Goal: Task Accomplishment & Management: Complete application form

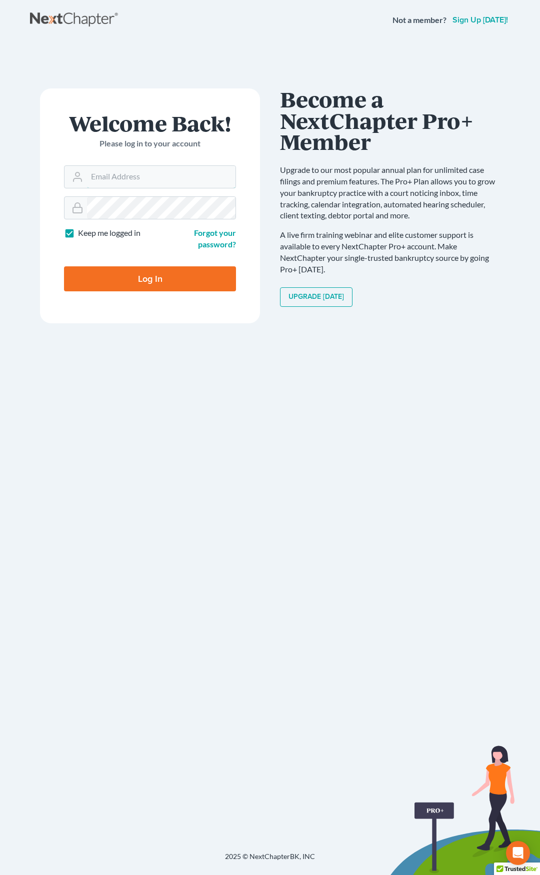
type input "[EMAIL_ADDRESS][DOMAIN_NAME]"
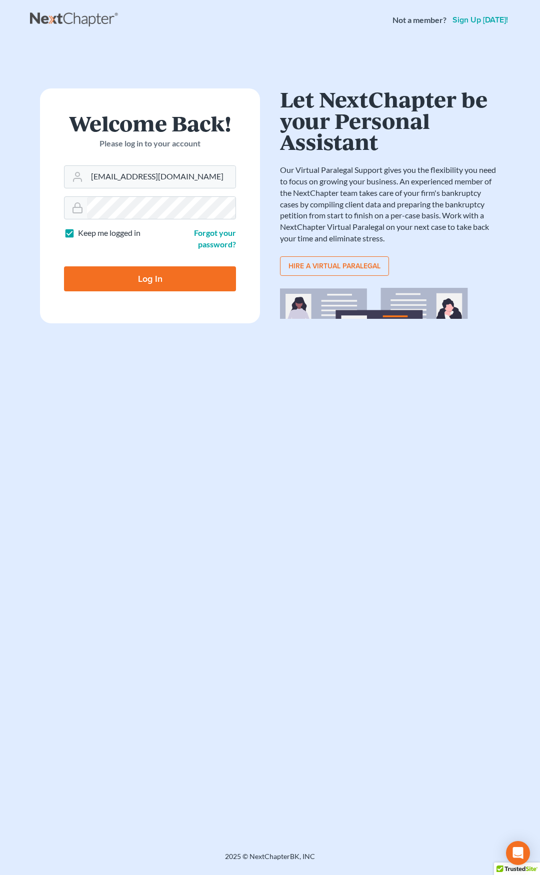
click at [182, 285] on input "Log In" at bounding box center [150, 278] width 172 height 25
type input "Thinking..."
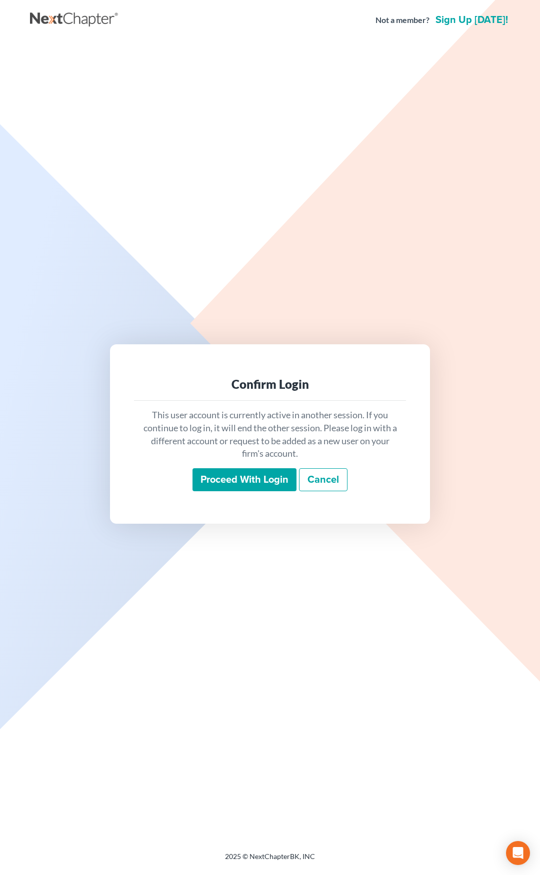
click at [230, 476] on input "Proceed with login" at bounding box center [244, 479] width 104 height 23
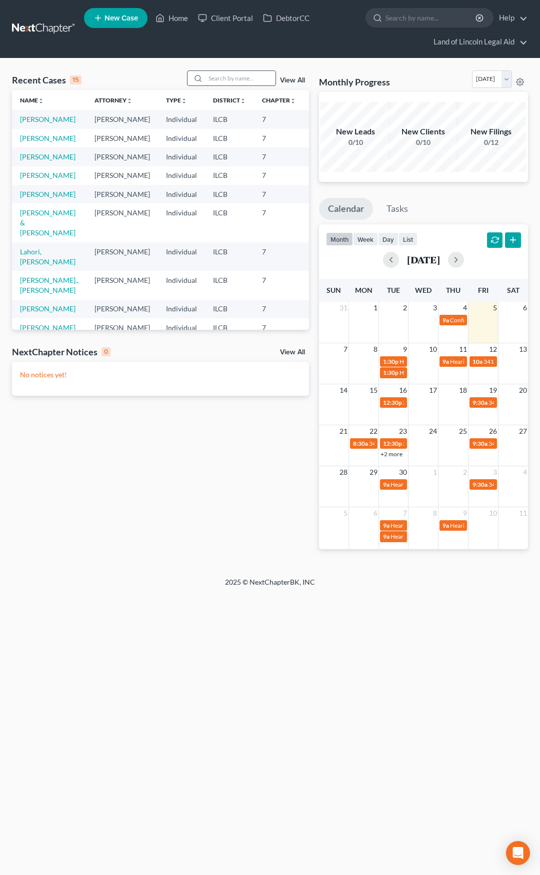
click at [235, 75] on input "search" at bounding box center [240, 78] width 70 height 14
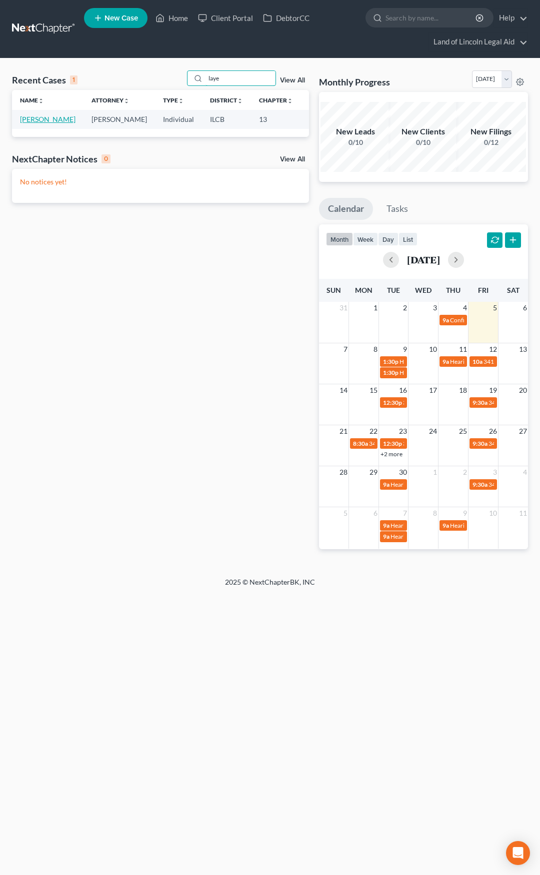
type input "laye"
click at [28, 120] on link "[PERSON_NAME]" at bounding box center [47, 119] width 55 height 8
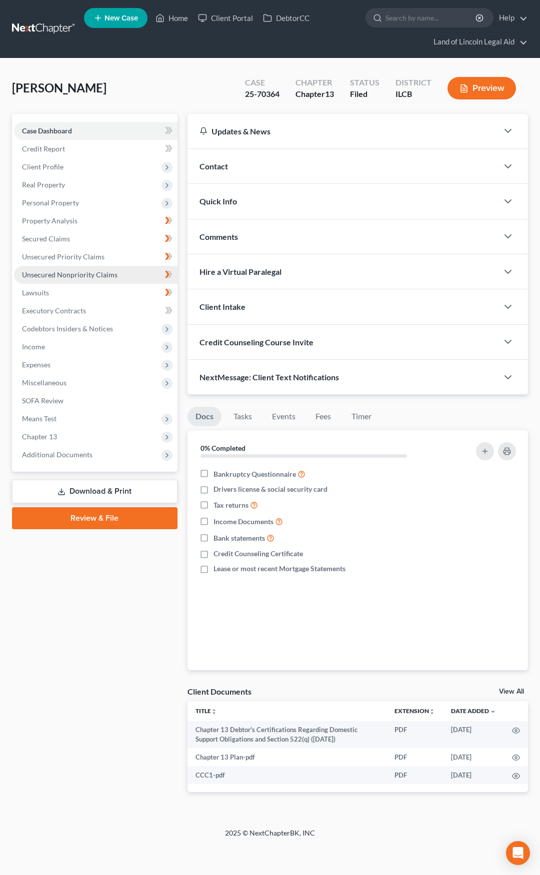
click at [122, 272] on link "Unsecured Nonpriority Claims" at bounding box center [95, 275] width 163 height 18
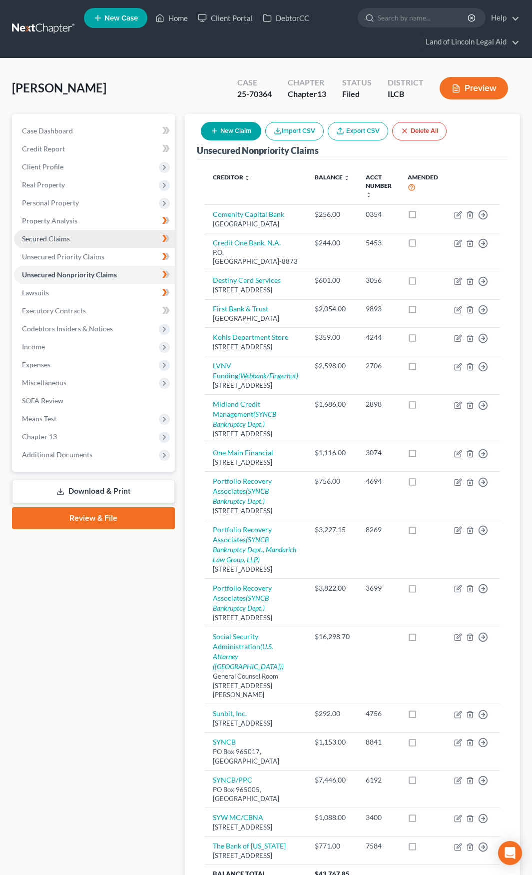
click at [109, 235] on link "Secured Claims" at bounding box center [94, 239] width 161 height 18
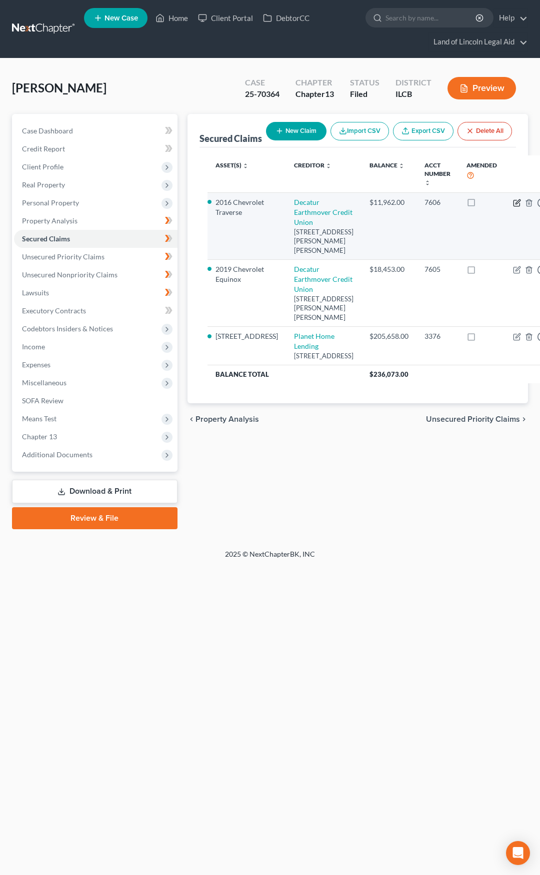
click at [515, 204] on icon "button" at bounding box center [517, 201] width 4 height 4
select select "14"
select select "13"
select select "2"
select select "3"
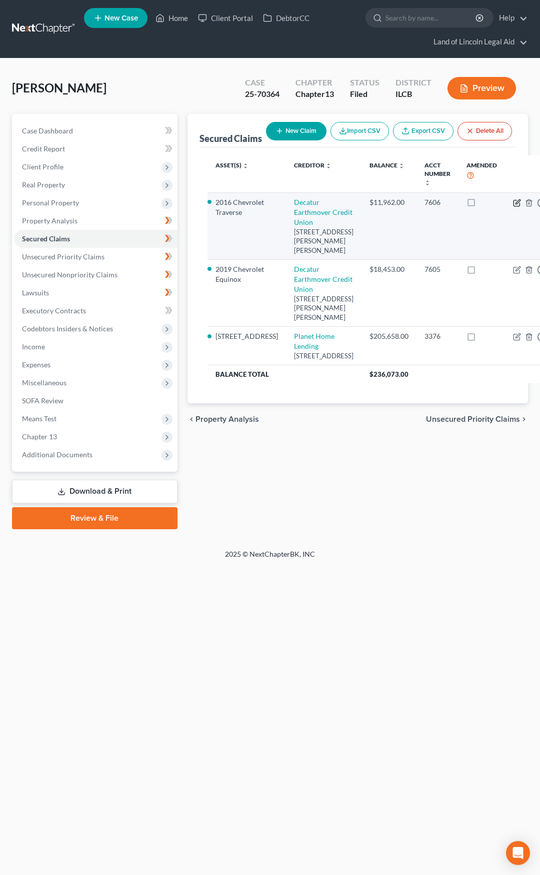
select select "0"
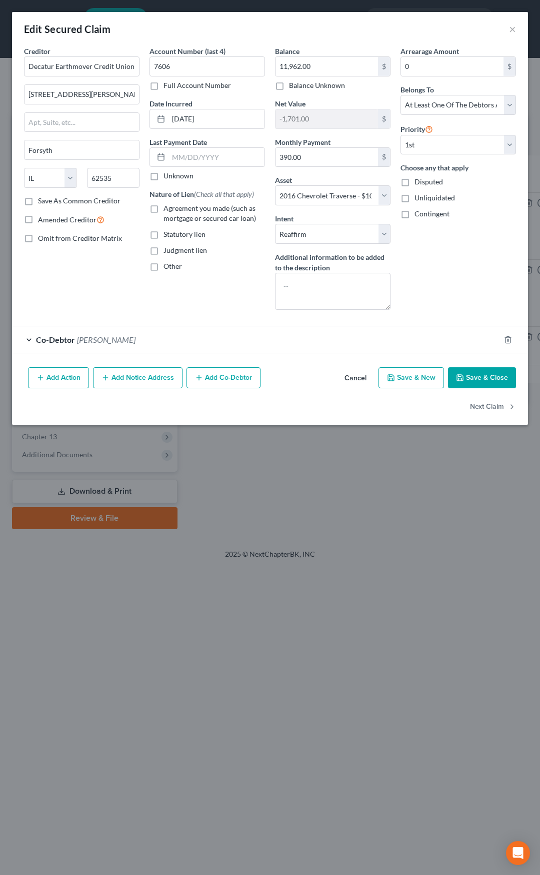
click at [352, 381] on button "Cancel" at bounding box center [355, 378] width 38 height 20
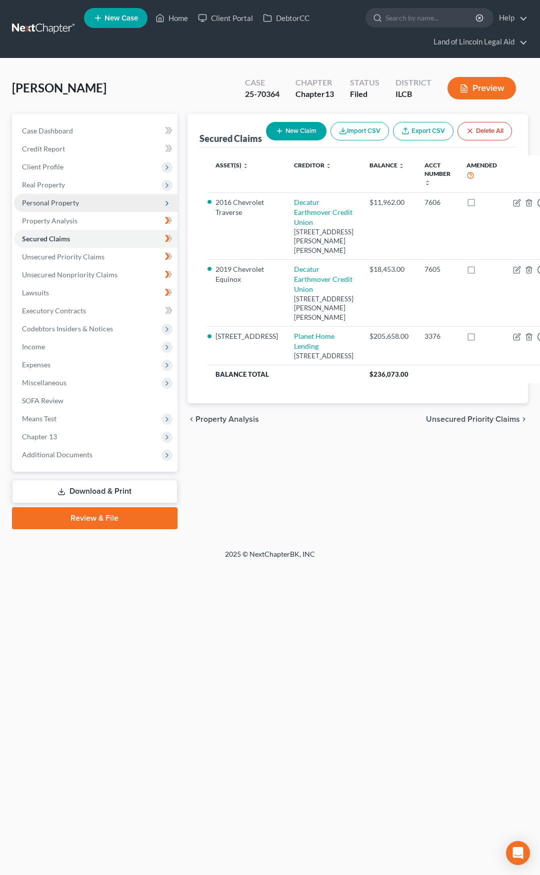
click at [114, 203] on span "Personal Property" at bounding box center [95, 203] width 163 height 18
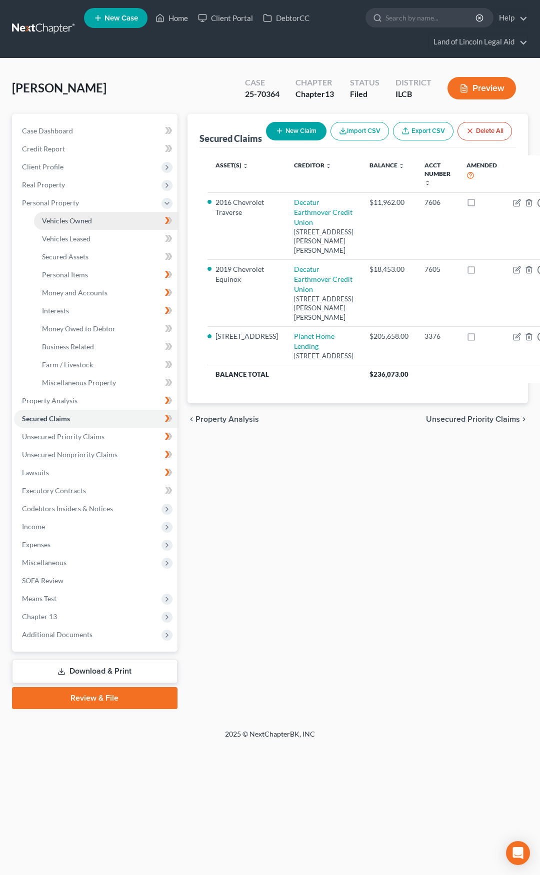
click at [111, 223] on link "Vehicles Owned" at bounding box center [105, 221] width 143 height 18
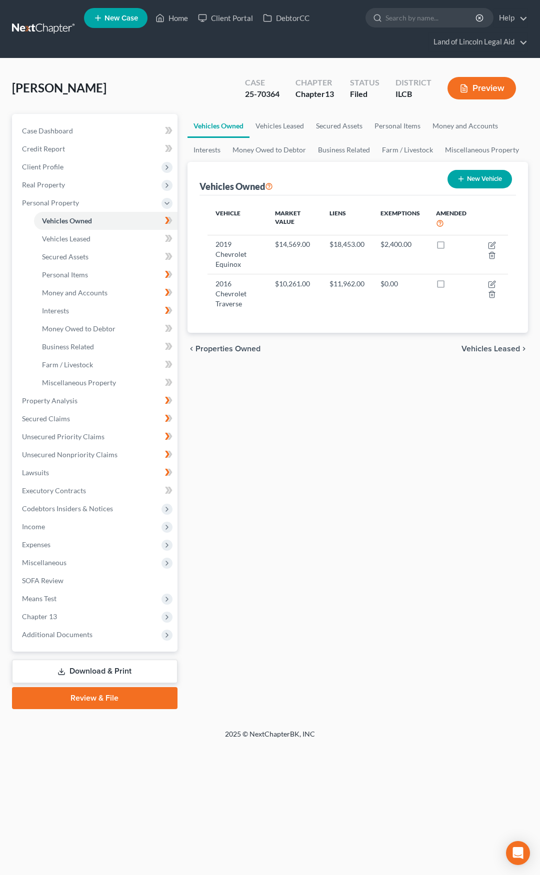
click at [35, 29] on link at bounding box center [44, 29] width 64 height 18
